Goal: Task Accomplishment & Management: Manage account settings

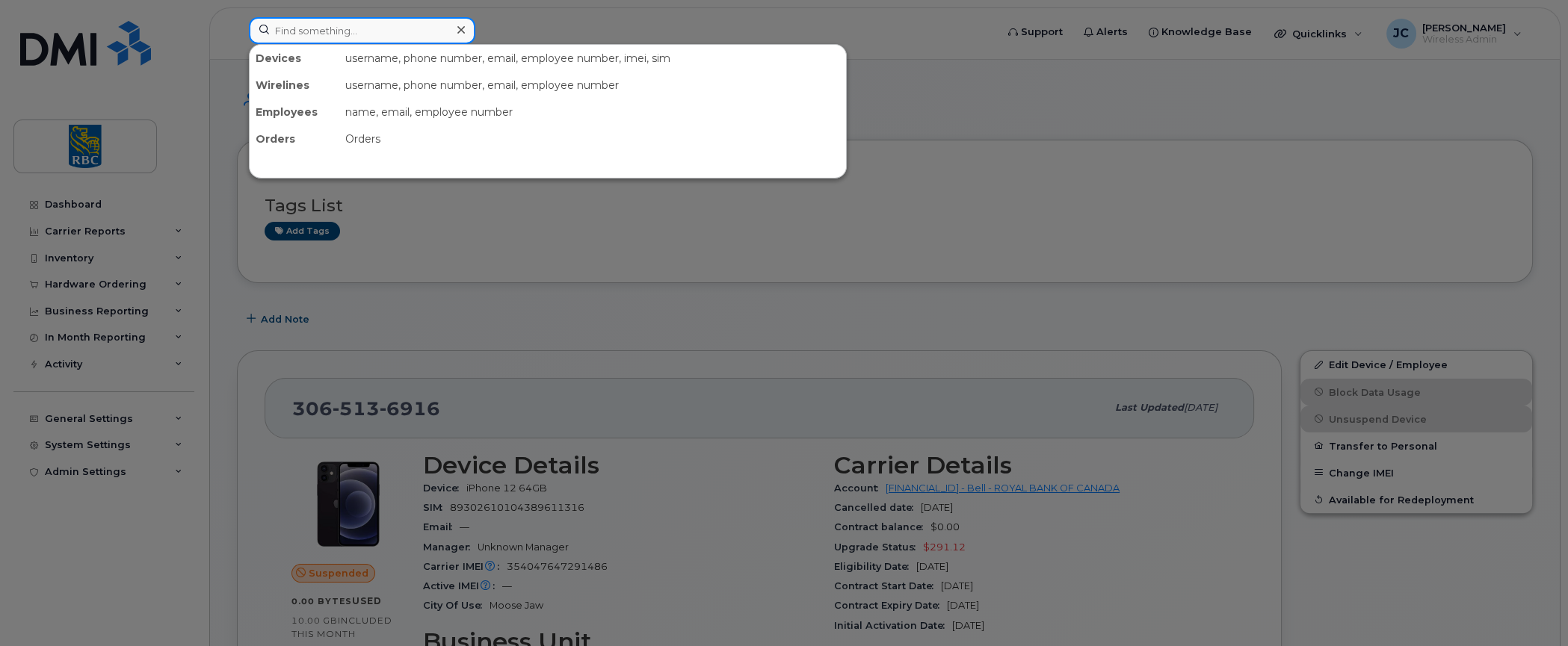
click at [339, 30] on input at bounding box center [362, 30] width 227 height 27
paste input "3065136916"
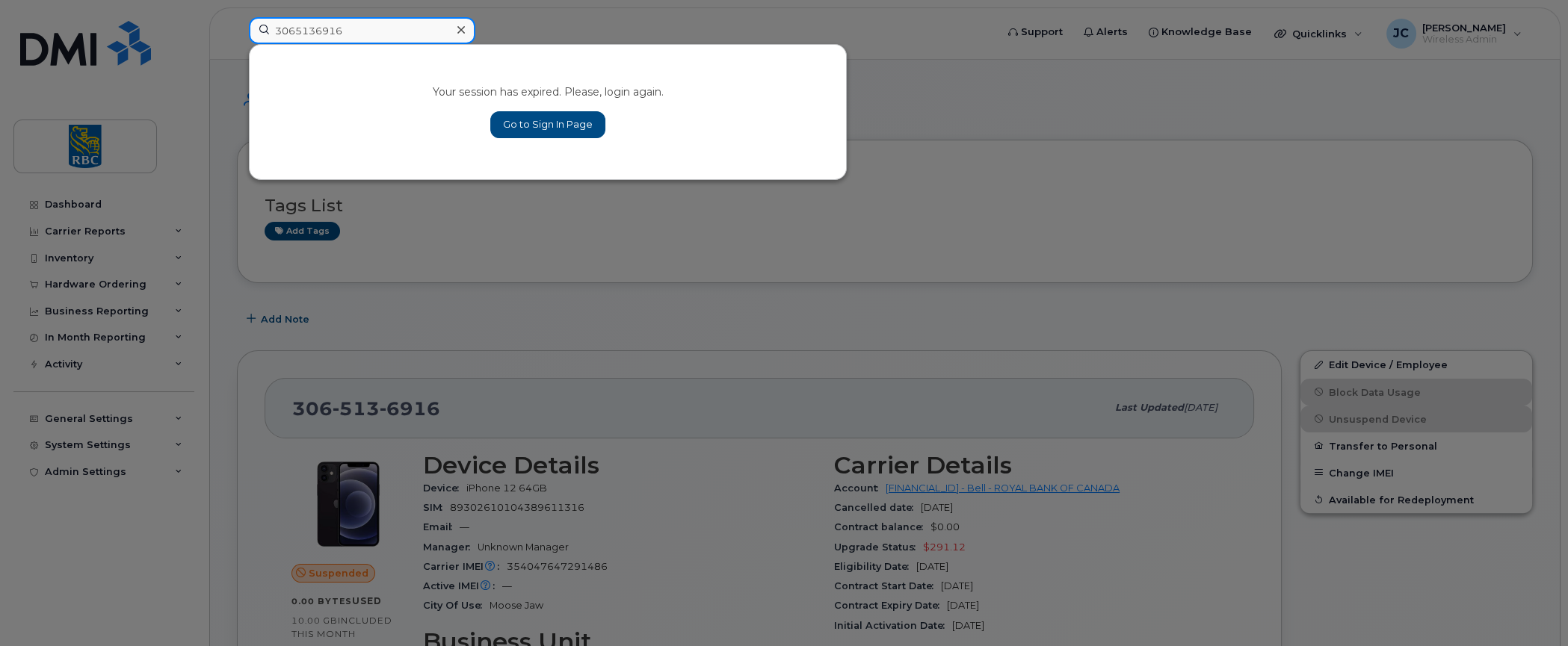
type input "3065136916"
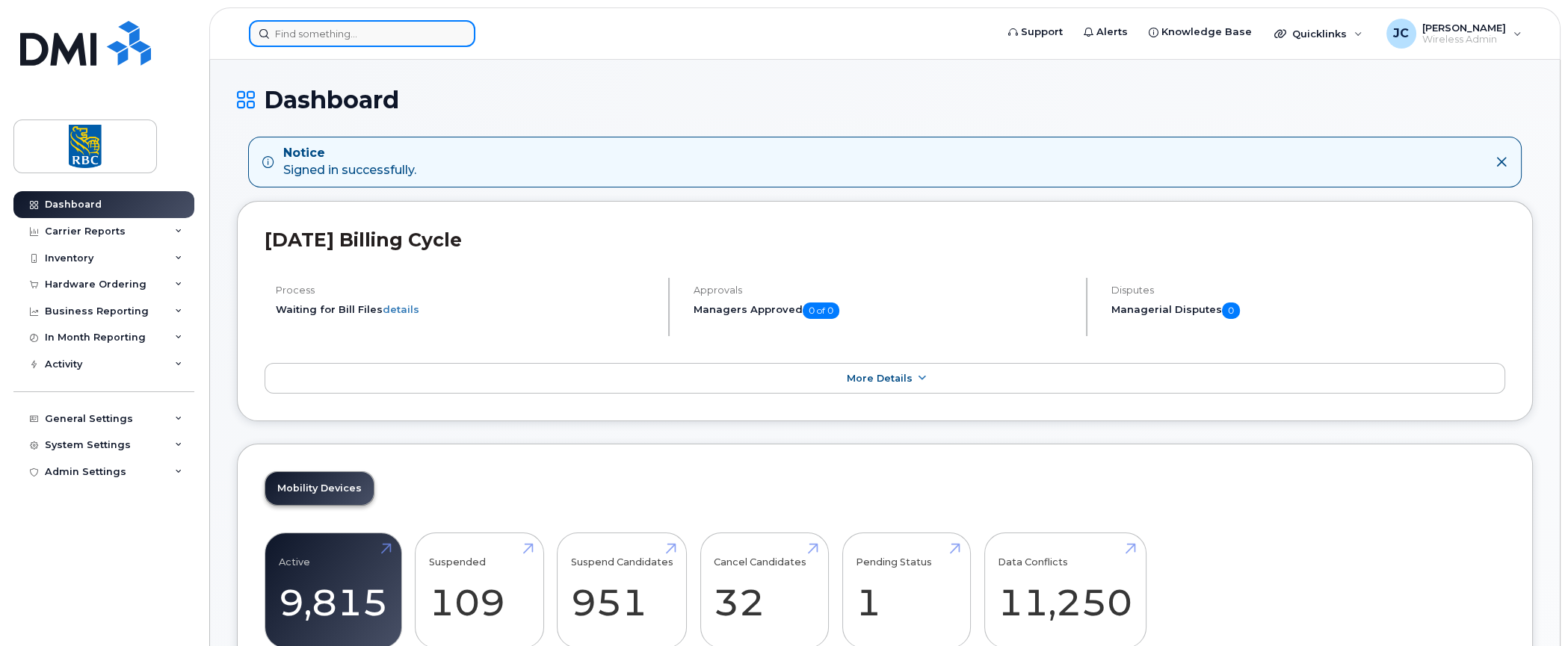
click at [314, 32] on input at bounding box center [362, 34] width 227 height 27
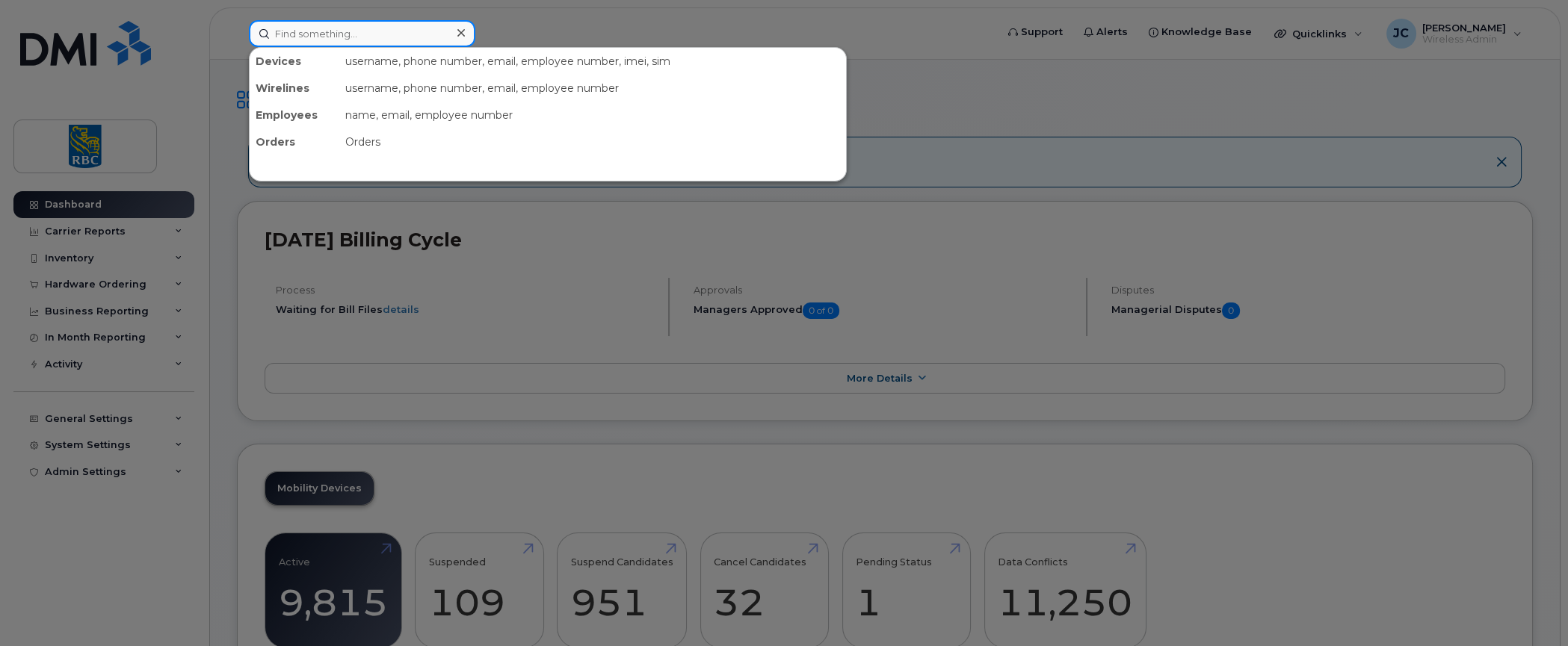
paste input "3065136916"
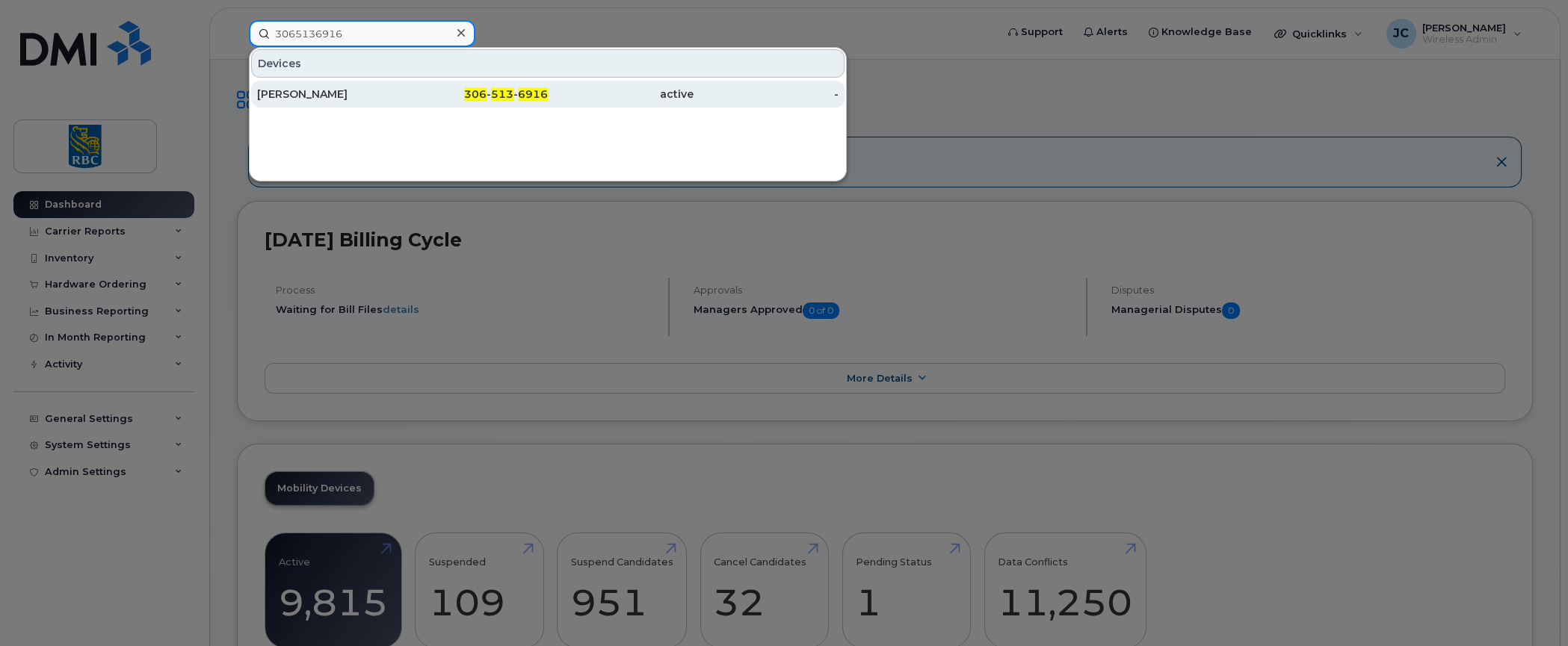
type input "3065136916"
click at [329, 87] on div "[PERSON_NAME]" at bounding box center [330, 95] width 145 height 15
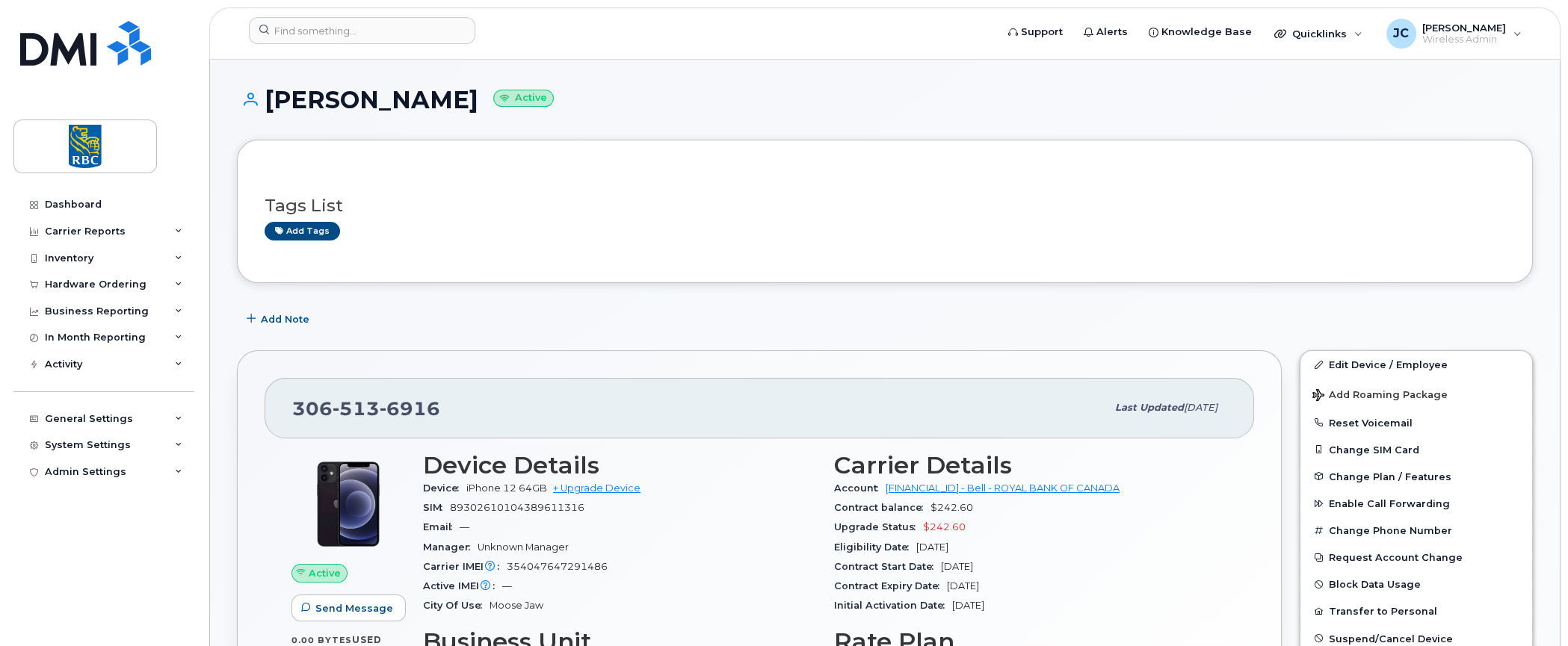
click at [1275, 183] on div "Tags List Add tags" at bounding box center [885, 212] width 1241 height 57
click at [1373, 356] on link "Edit Device / Employee" at bounding box center [1417, 364] width 232 height 27
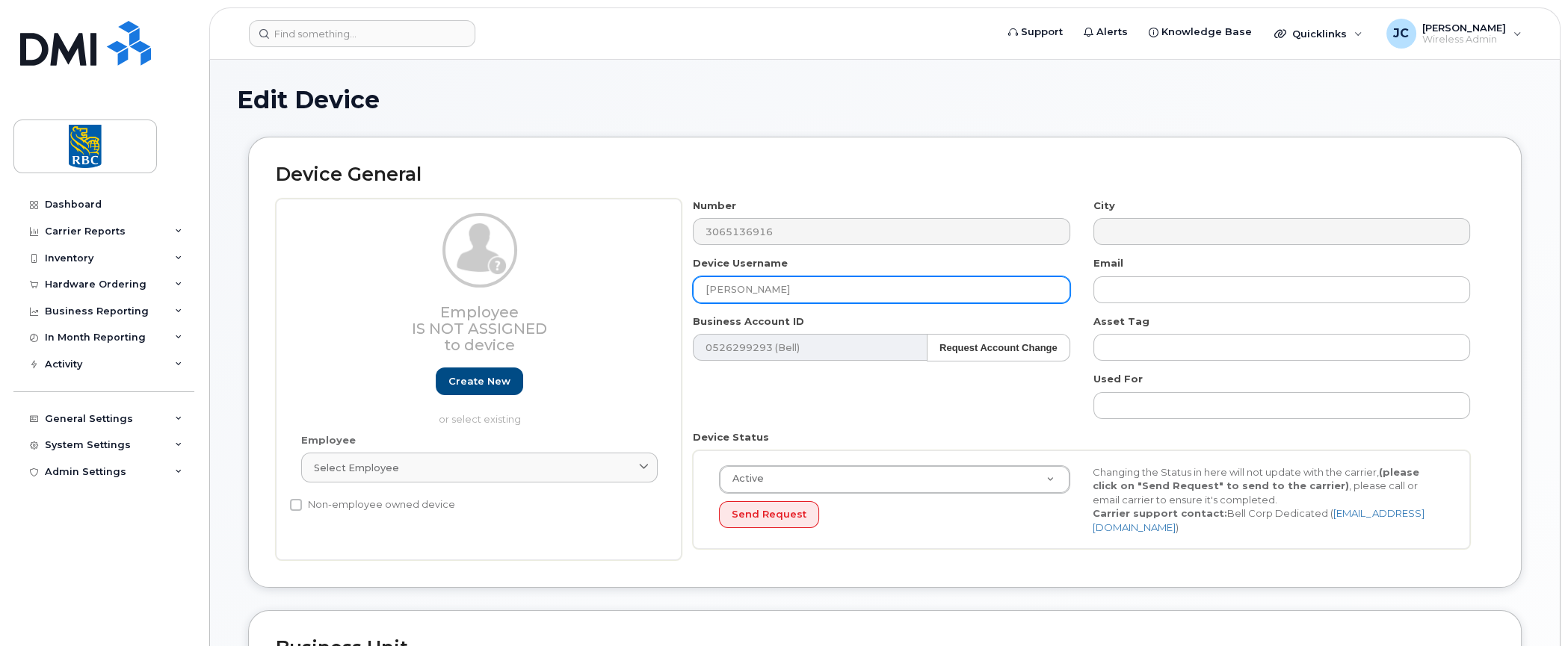
drag, startPoint x: 832, startPoint y: 280, endPoint x: 356, endPoint y: 277, distance: 476.0
click at [356, 277] on div "Employee Is not assigned to device Create new or select existing Employee Selec…" at bounding box center [885, 380] width 1219 height 363
paste input "Thomas Cankovic"
type input "Thomas Cankovic"
click at [1093, 151] on div "Device General Employee Is not assigned to device Create new or select existing…" at bounding box center [885, 363] width 1274 height 452
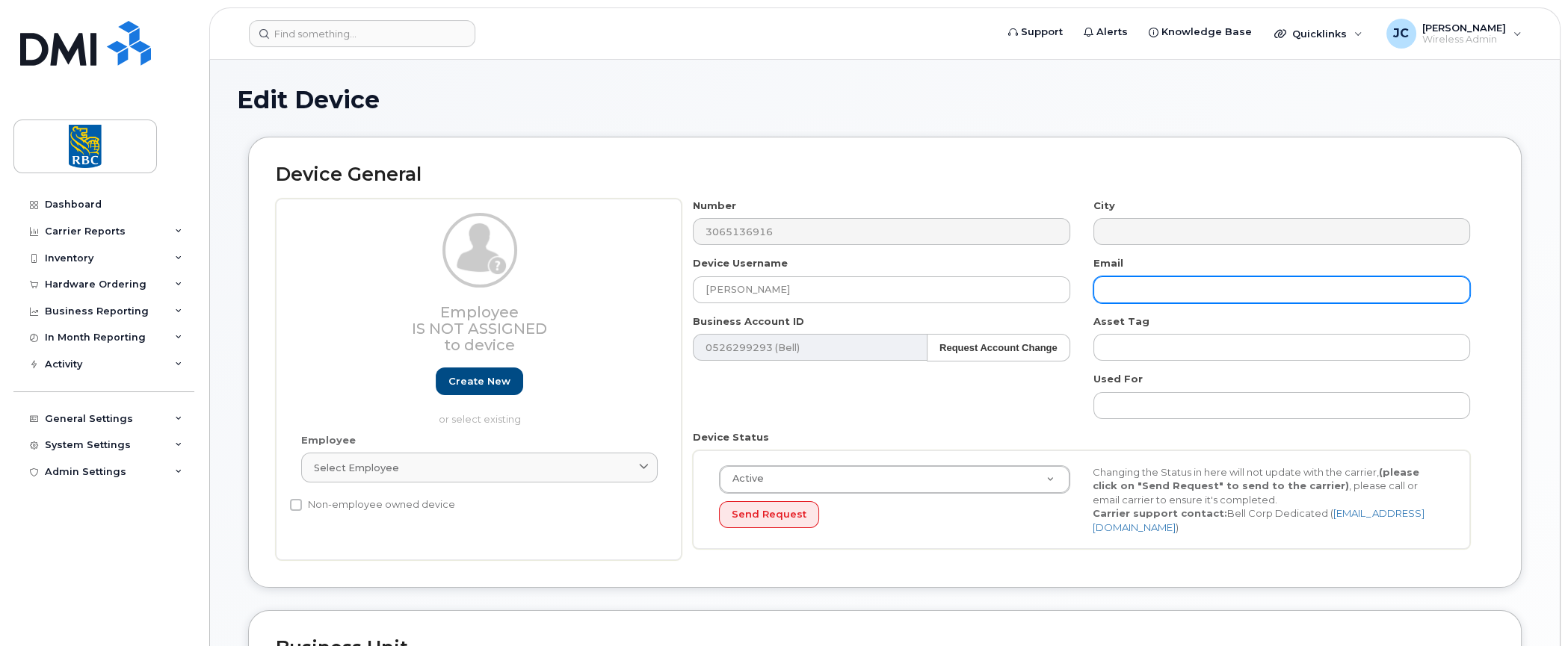
click at [1178, 285] on input "text" at bounding box center [1281, 290] width 376 height 27
paste input "[PERSON_NAME][EMAIL_ADDRESS][DOMAIN_NAME]"
click at [1219, 290] on input "[PERSON_NAME][EMAIL_ADDRESS][DOMAIN_NAME]" at bounding box center [1281, 290] width 376 height 27
paste input "[PERSON_NAME][EMAIL_ADDRESS][DOMAIN_NAME]"
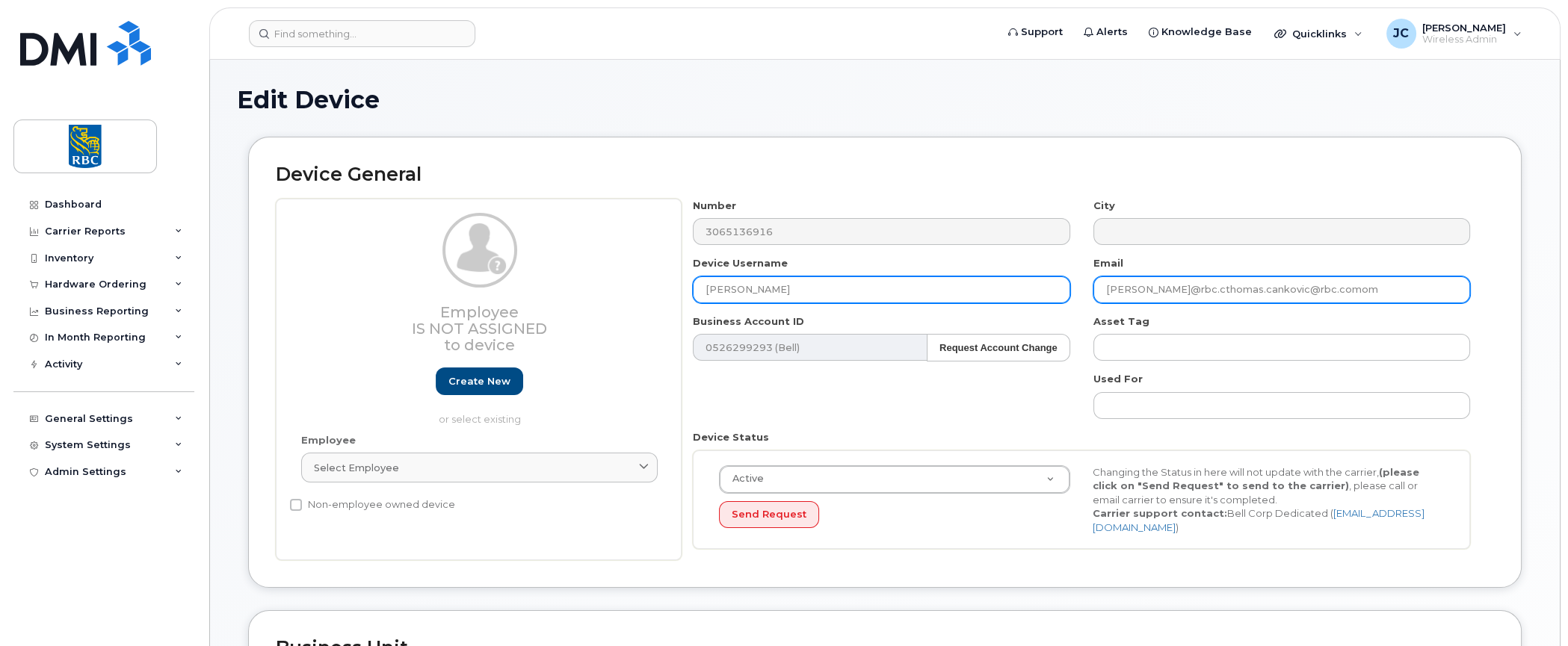
drag, startPoint x: 1401, startPoint y: 287, endPoint x: 914, endPoint y: 287, distance: 487.0
click at [924, 286] on div "Number 3065136916 City Device Username Thomas Cankovic Email thomas.cankovic@rb…" at bounding box center [1082, 380] width 801 height 363
paste input "text"
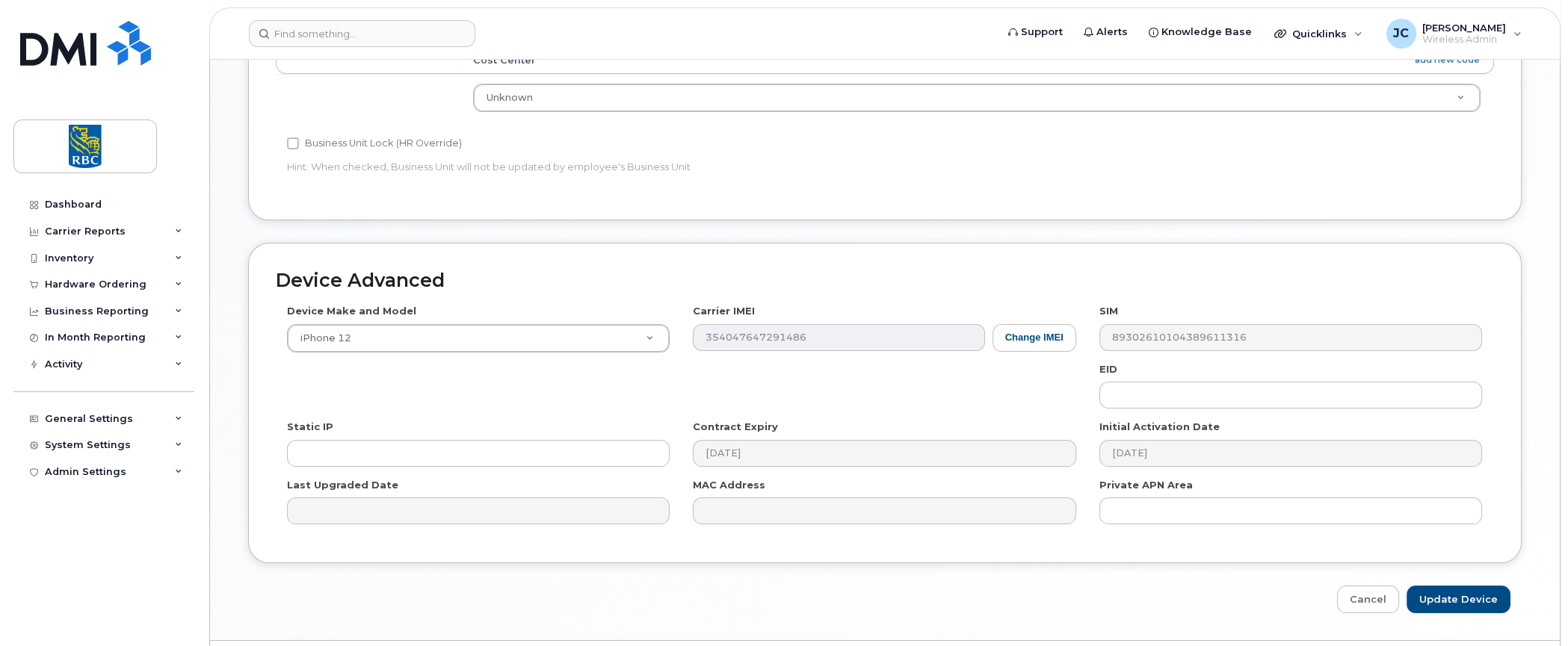
scroll to position [664, 0]
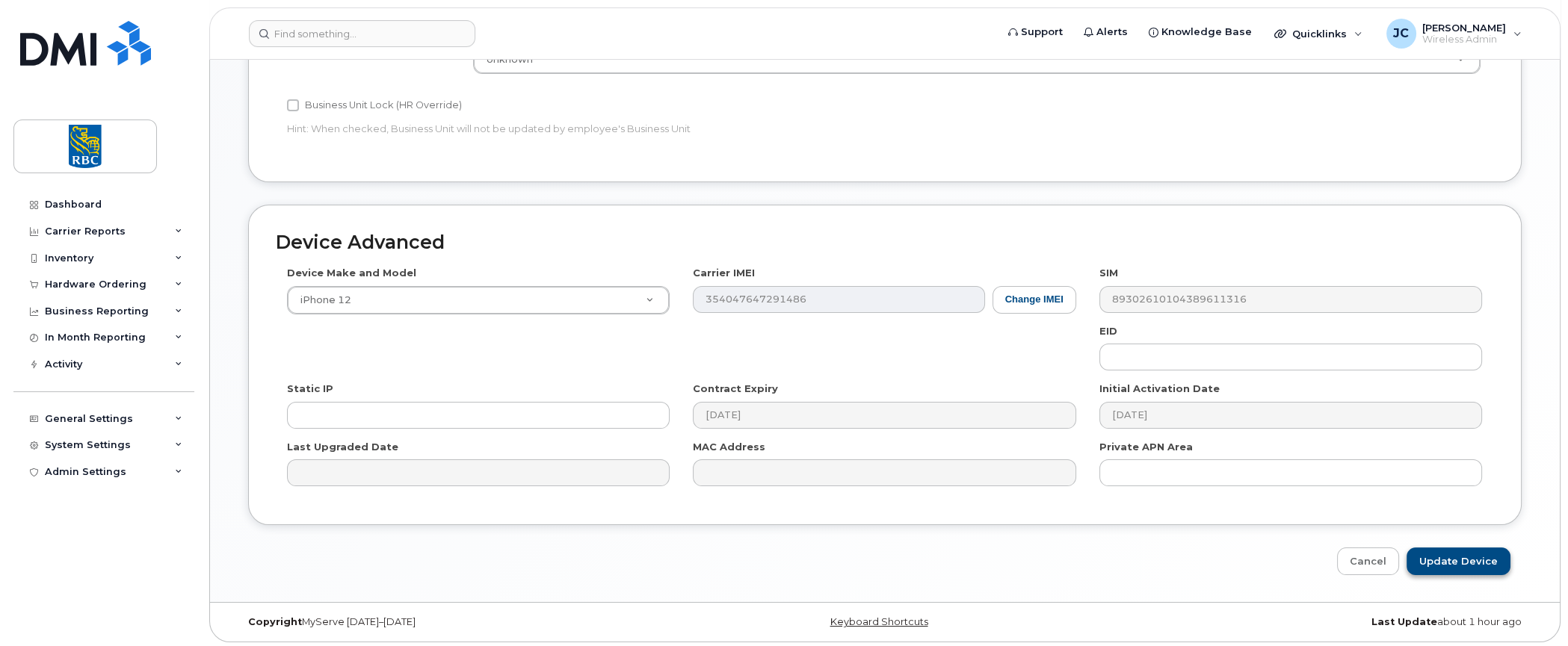
type input "[PERSON_NAME][EMAIL_ADDRESS][DOMAIN_NAME]"
click at [1460, 548] on input "Update Device" at bounding box center [1458, 561] width 104 height 28
type input "Saving..."
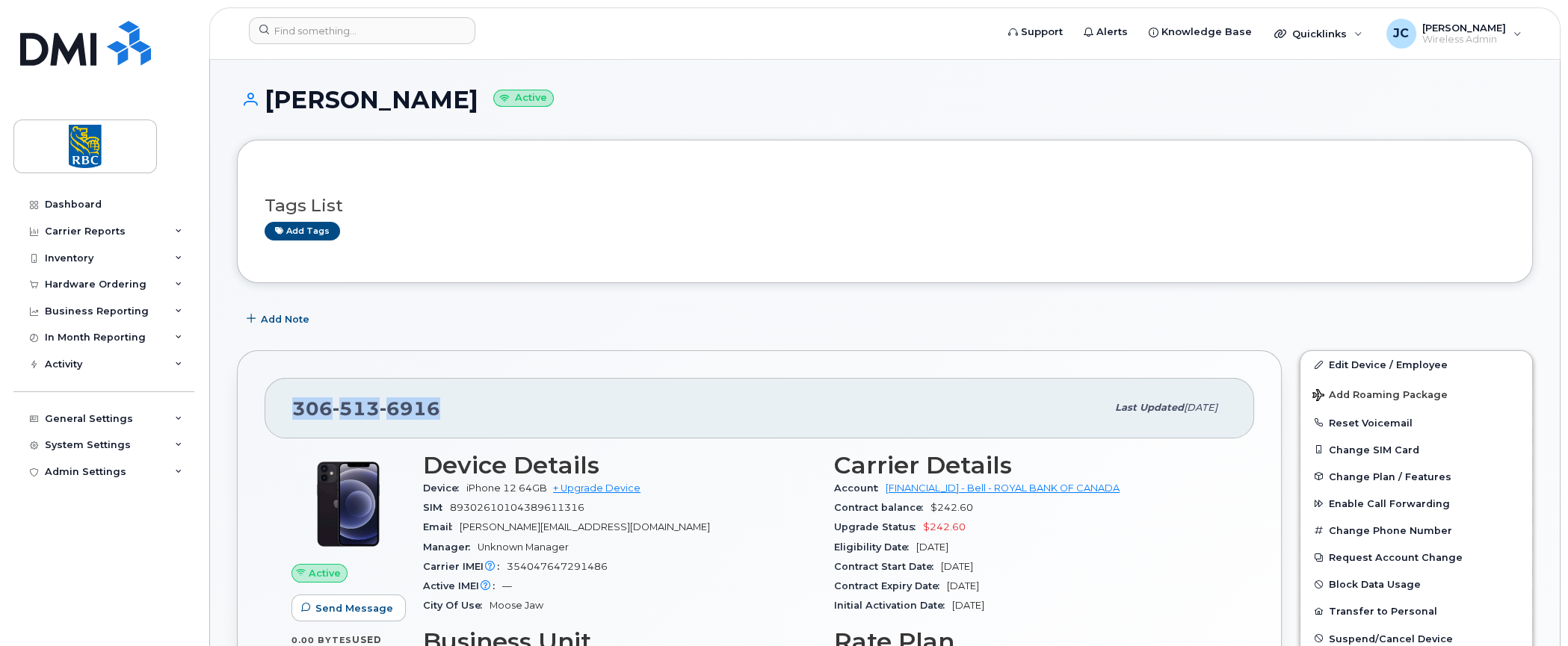
drag, startPoint x: 438, startPoint y: 408, endPoint x: 244, endPoint y: 413, distance: 194.1
click at [244, 413] on div "[PHONE_NUMBER] Last updated [DATE] Active Send Message 0.00 Bytes  used 10.00 G…" at bounding box center [759, 594] width 1045 height 488
copy span "[PHONE_NUMBER]"
